Goal: Obtain resource: Obtain resource

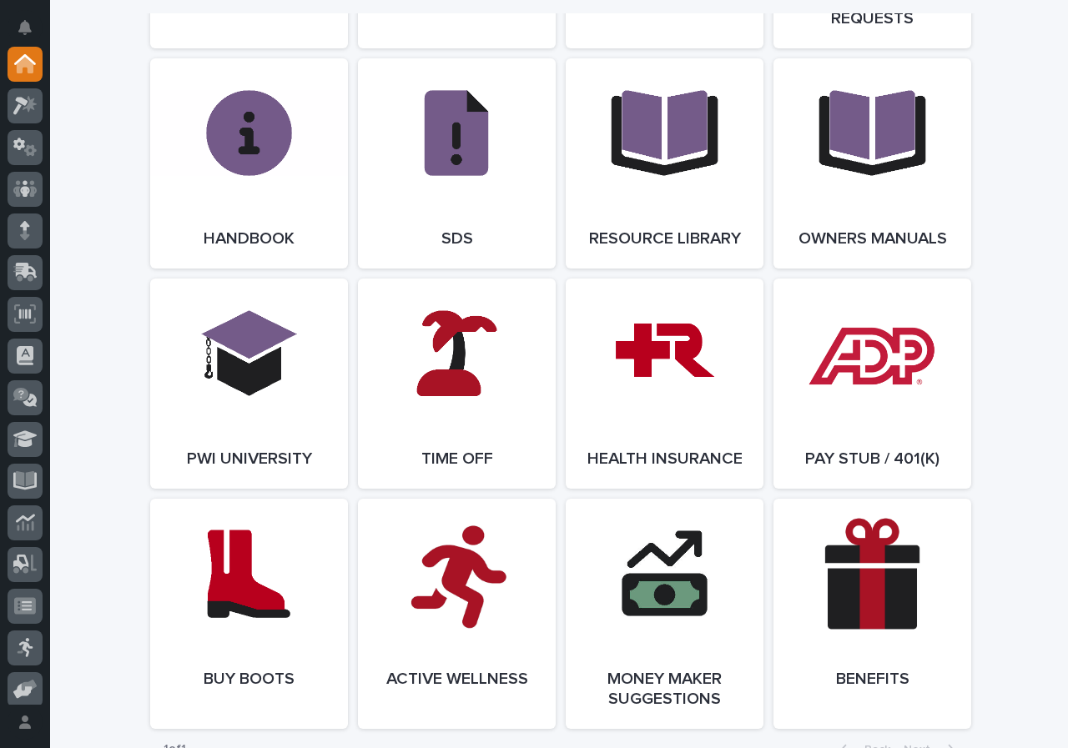
scroll to position [1919, 0]
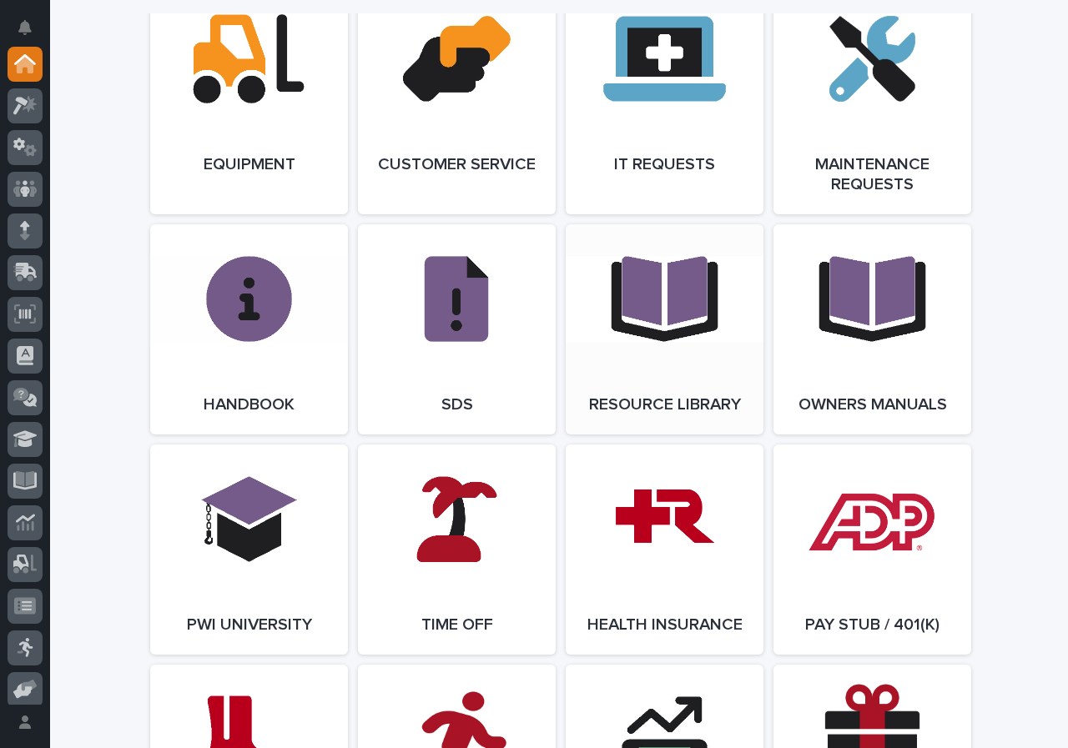
click at [678, 249] on link "Open Link" at bounding box center [665, 329] width 198 height 210
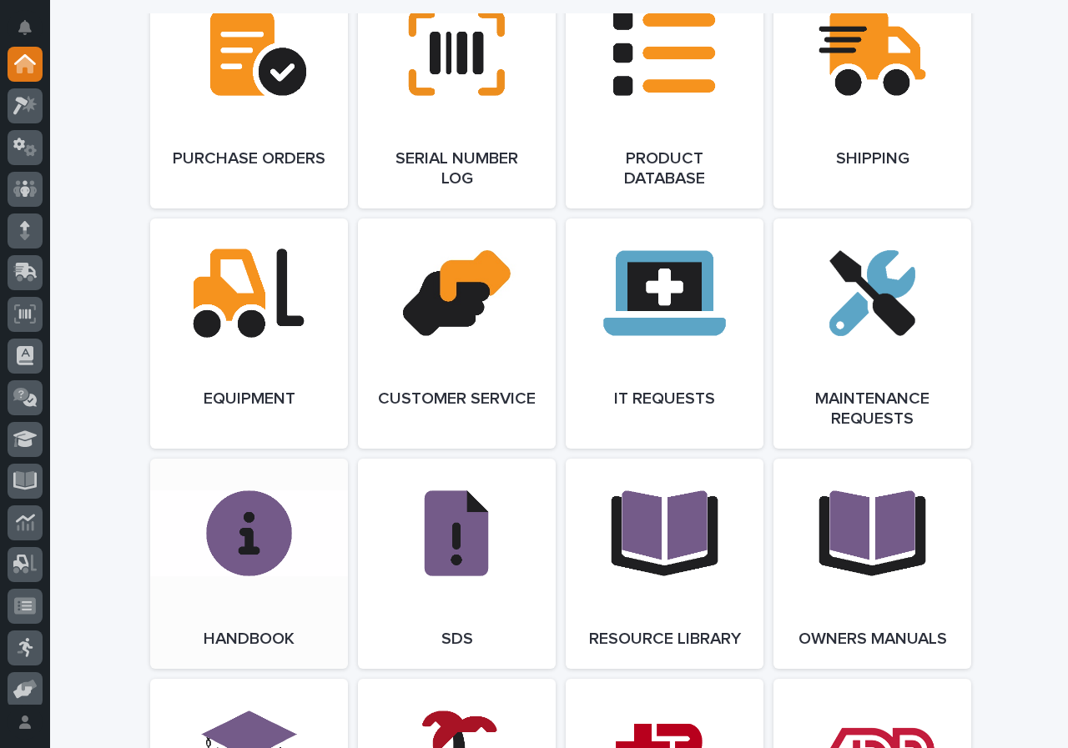
scroll to position [1669, 0]
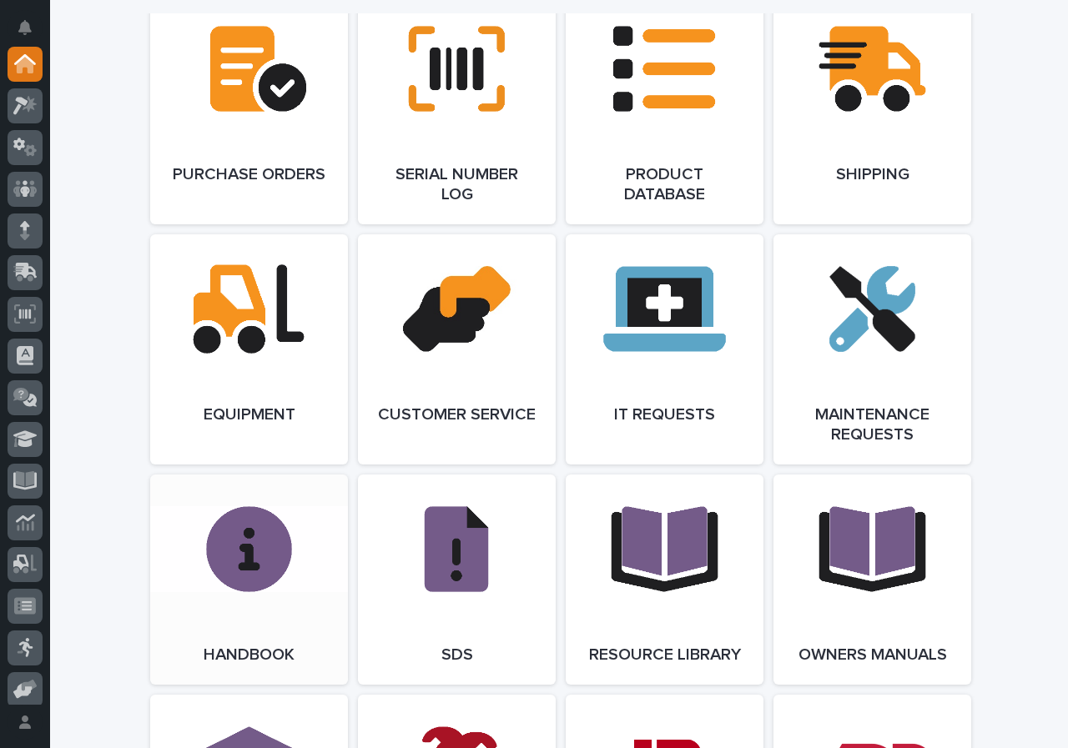
click at [255, 249] on link "Open Link" at bounding box center [249, 580] width 198 height 210
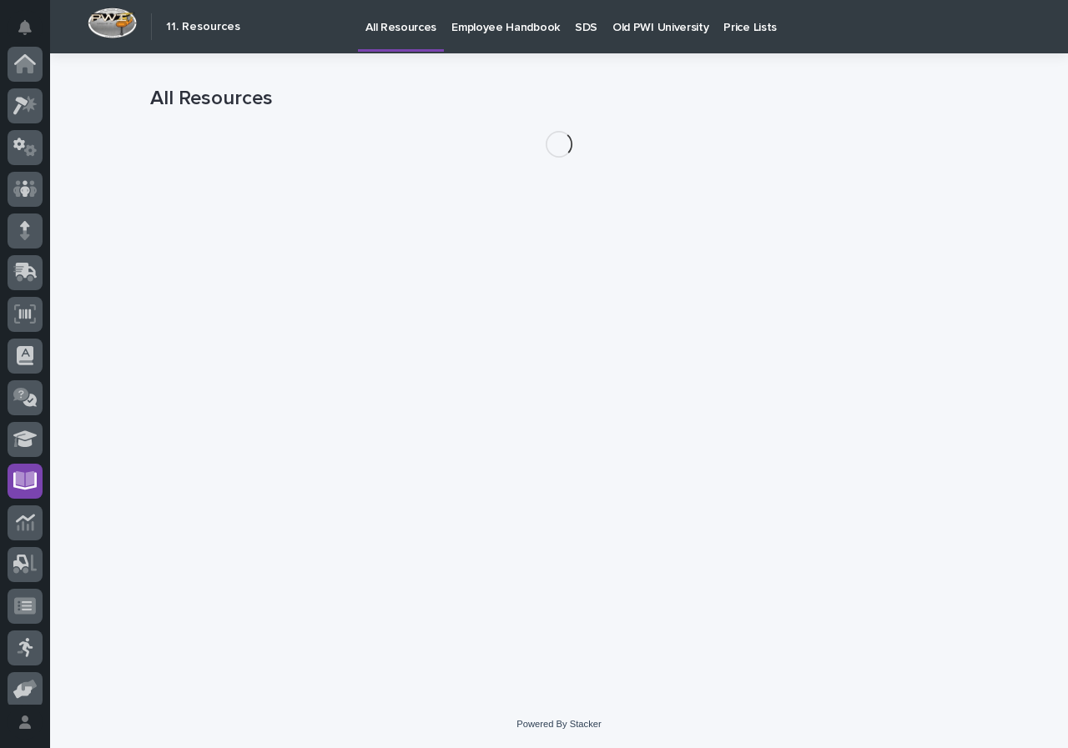
scroll to position [134, 0]
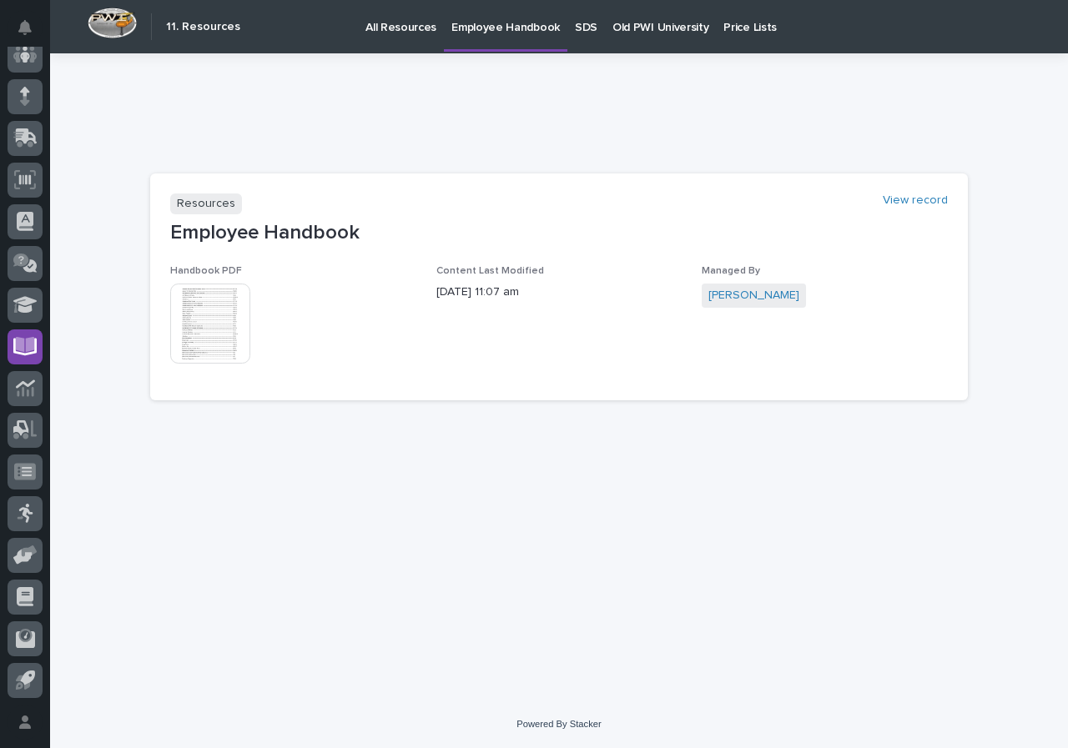
click at [214, 314] on img at bounding box center [210, 324] width 80 height 80
